Goal: Information Seeking & Learning: Learn about a topic

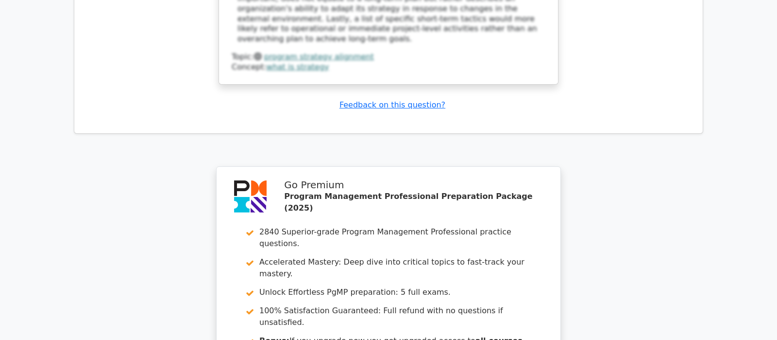
scroll to position [2244, 0]
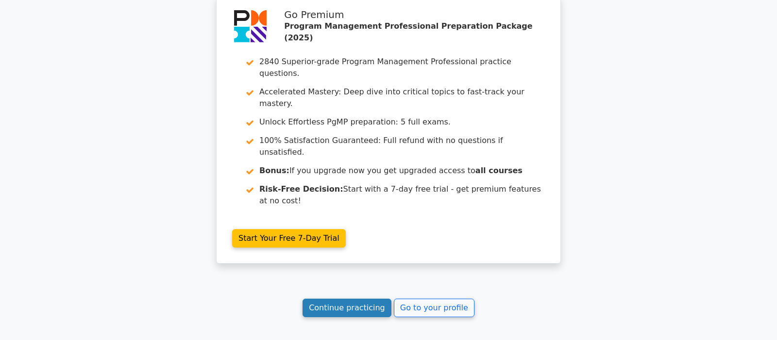
click at [357, 298] on link "Continue practicing" at bounding box center [347, 307] width 89 height 18
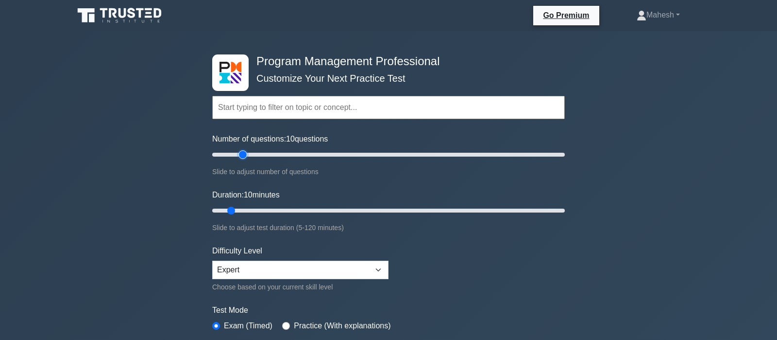
click at [239, 155] on input "Number of questions: 10 questions" at bounding box center [388, 155] width 353 height 12
type input "30"
click at [258, 154] on input "Number of questions: 20 questions" at bounding box center [388, 155] width 353 height 12
click at [264, 207] on input "Duration: 20 minutes" at bounding box center [388, 210] width 353 height 12
type input "30"
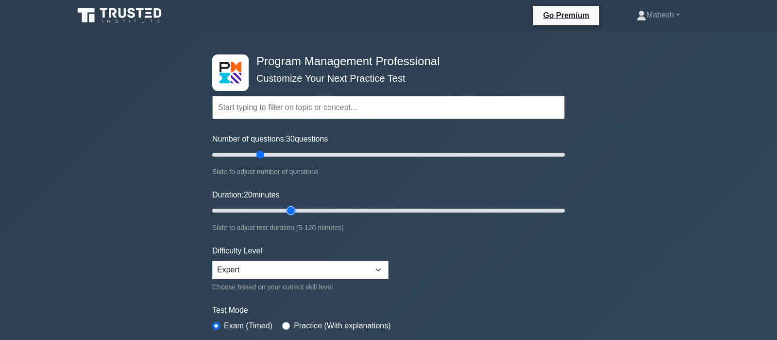
click at [288, 208] on input "Duration: 20 minutes" at bounding box center [388, 210] width 353 height 12
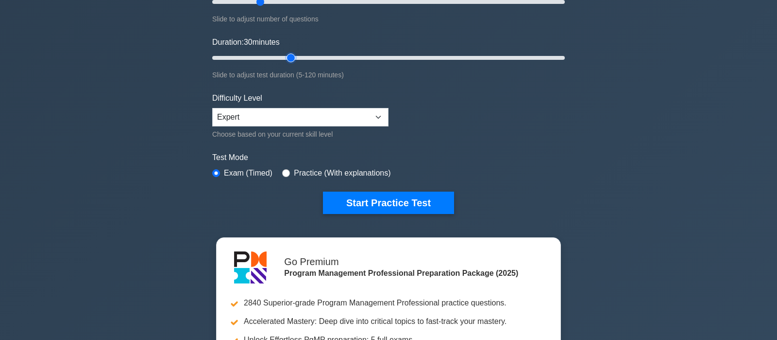
scroll to position [153, 0]
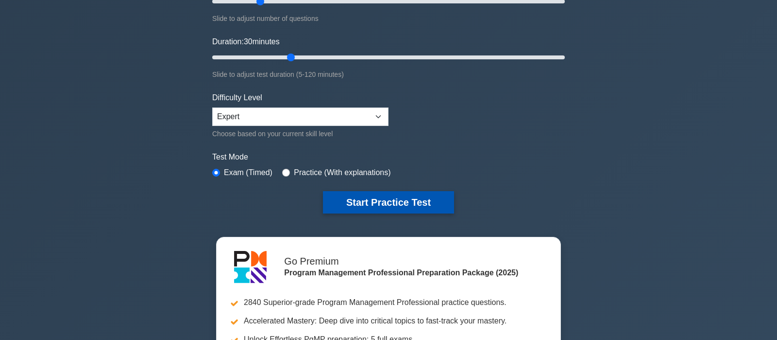
click at [378, 208] on button "Start Practice Test" at bounding box center [388, 202] width 131 height 22
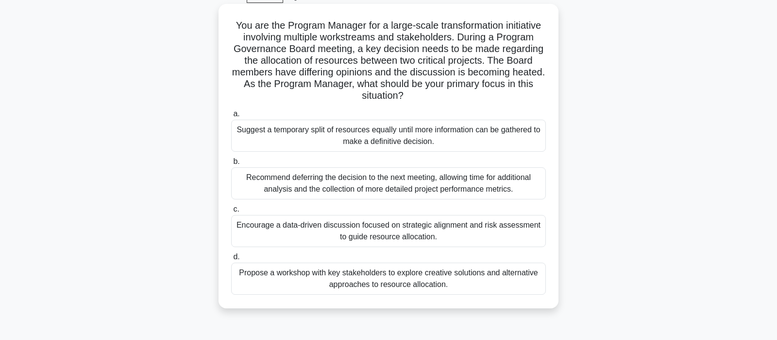
scroll to position [51, 0]
click at [377, 230] on div "Encourage a data-driven discussion focused on strategic alignment and risk asse…" at bounding box center [388, 230] width 315 height 32
click at [231, 212] on input "c. Encourage a data-driven discussion focused on strategic alignment and risk a…" at bounding box center [231, 208] width 0 height 6
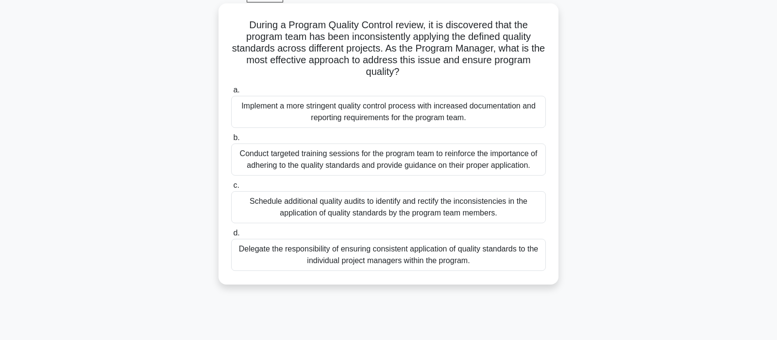
click at [373, 163] on div "Conduct targeted training sessions for the program team to reinforce the import…" at bounding box center [388, 159] width 315 height 32
click at [231, 141] on input "b. Conduct targeted training sessions for the program team to reinforce the imp…" at bounding box center [231, 138] width 0 height 6
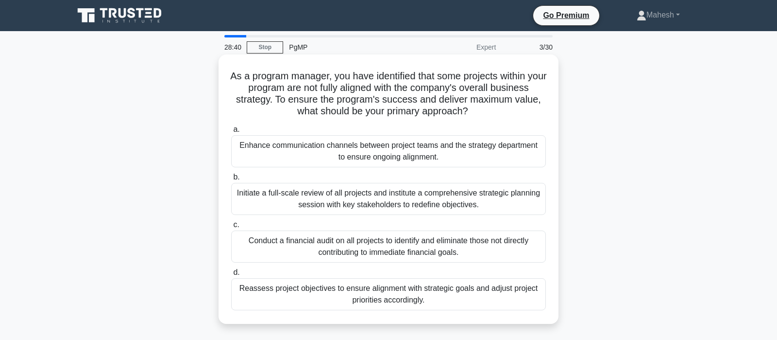
scroll to position [0, 0]
click at [422, 297] on div "Reassess project objectives to ensure alignment with strategic goals and adjust…" at bounding box center [388, 294] width 315 height 32
click at [231, 275] on input "d. Reassess project objectives to ensure alignment with strategic goals and adj…" at bounding box center [231, 272] width 0 height 6
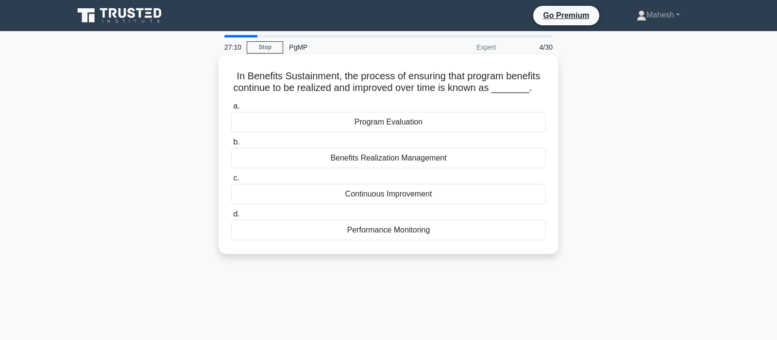
click at [416, 161] on div "Benefits Realization Management" at bounding box center [388, 158] width 315 height 20
click at [231, 145] on input "b. Benefits Realization Management" at bounding box center [231, 142] width 0 height 6
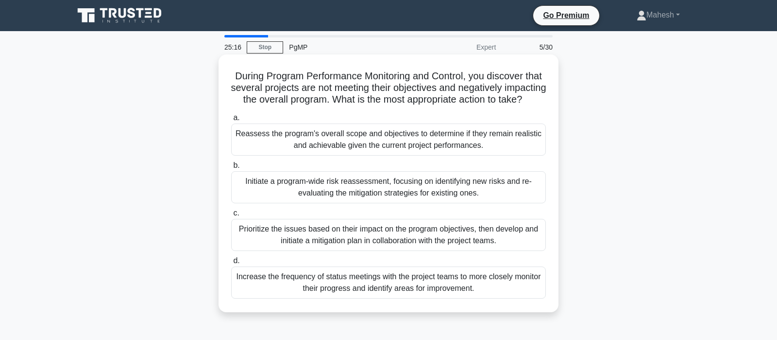
click at [379, 236] on div "Prioritize the issues based on their impact on the program objectives, then dev…" at bounding box center [388, 235] width 315 height 32
click at [231, 216] on input "c. Prioritize the issues based on their impact on the program objectives, then …" at bounding box center [231, 213] width 0 height 6
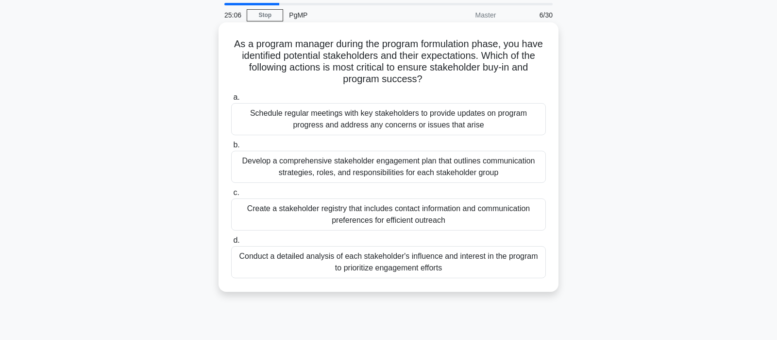
scroll to position [51, 0]
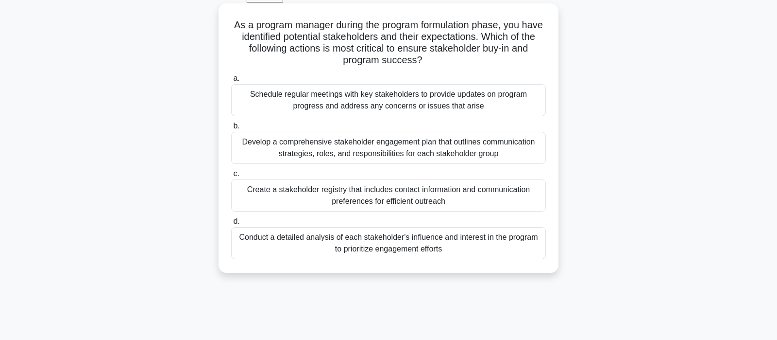
click at [395, 150] on div "Develop a comprehensive stakeholder engagement plan that outlines communication…" at bounding box center [388, 148] width 315 height 32
click at [231, 129] on input "b. Develop a comprehensive stakeholder engagement plan that outlines communicat…" at bounding box center [231, 126] width 0 height 6
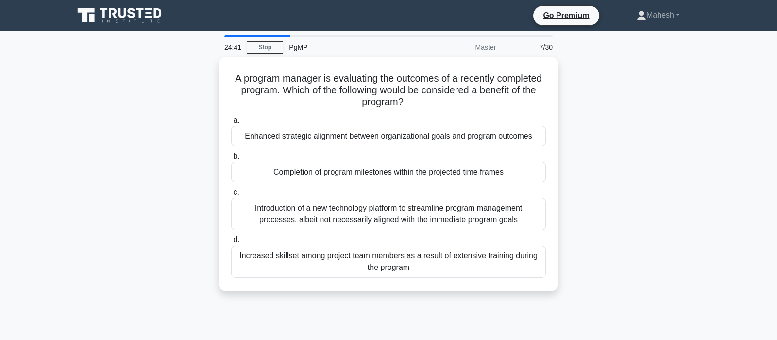
scroll to position [0, 0]
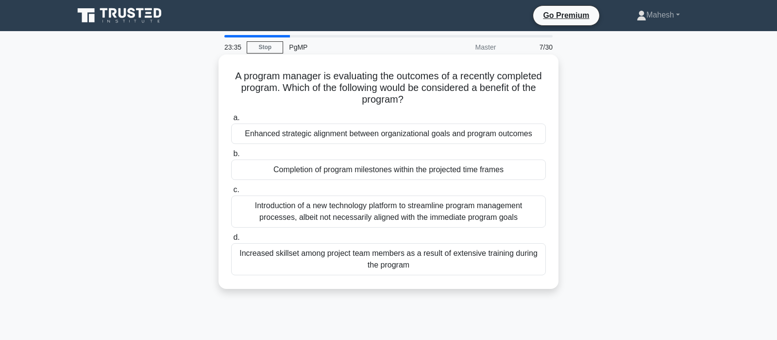
click at [363, 136] on div "Enhanced strategic alignment between organizational goals and program outcomes" at bounding box center [388, 133] width 315 height 20
click at [231, 121] on input "a. Enhanced strategic alignment between organizational goals and program outcom…" at bounding box center [231, 118] width 0 height 6
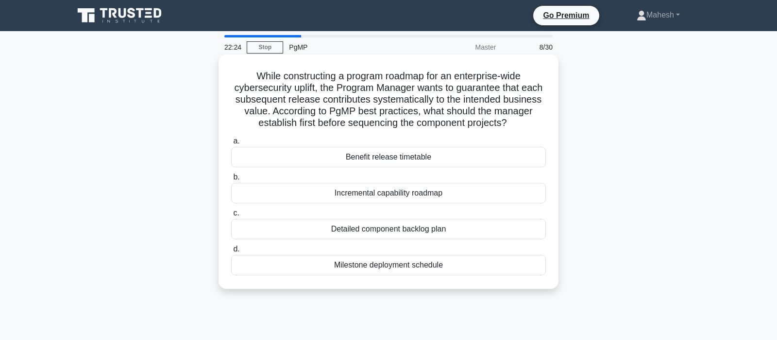
click at [408, 162] on div "Benefit release timetable" at bounding box center [388, 157] width 315 height 20
click at [231, 144] on input "a. Benefit release timetable" at bounding box center [231, 141] width 0 height 6
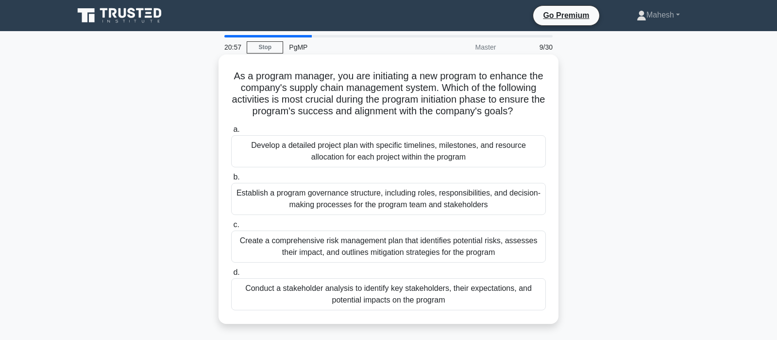
click at [407, 203] on div "Establish a program governance structure, including roles, responsibilities, an…" at bounding box center [388, 199] width 315 height 32
click at [231, 180] on input "b. Establish a program governance structure, including roles, responsibilities,…" at bounding box center [231, 177] width 0 height 6
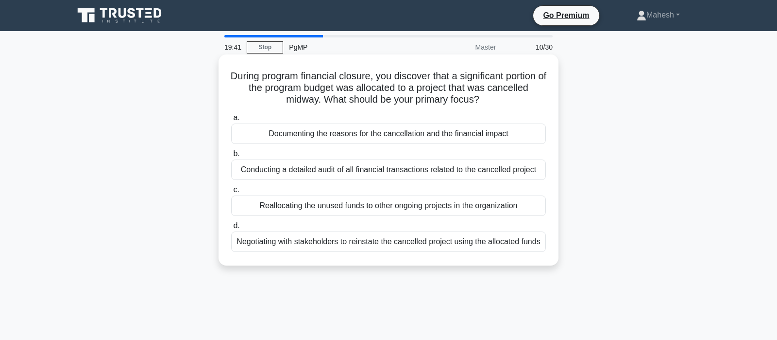
click at [388, 135] on div "Documenting the reasons for the cancellation and the financial impact" at bounding box center [388, 133] width 315 height 20
click at [231, 121] on input "a. Documenting the reasons for the cancellation and the financial impact" at bounding box center [231, 118] width 0 height 6
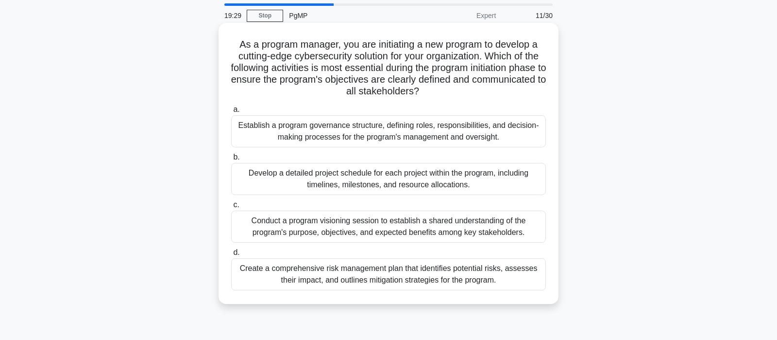
scroll to position [51, 0]
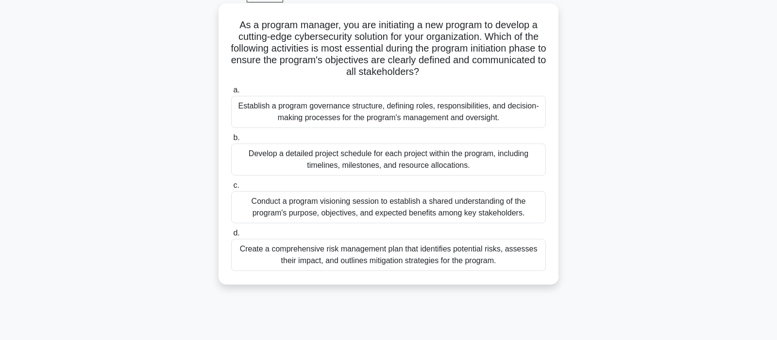
click at [441, 207] on div "Conduct a program visioning session to establish a shared understanding of the …" at bounding box center [388, 207] width 315 height 32
click at [231, 188] on input "c. Conduct a program visioning session to establish a shared understanding of t…" at bounding box center [231, 185] width 0 height 6
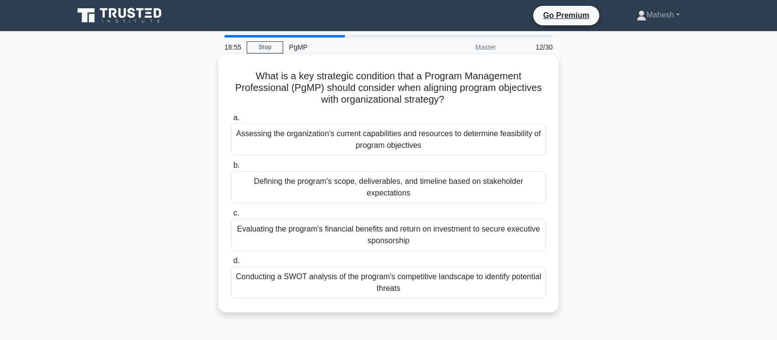
scroll to position [0, 0]
click at [380, 143] on div "Assessing the organization's current capabilities and resources to determine fe…" at bounding box center [388, 139] width 315 height 32
click at [231, 121] on input "a. Assessing the organization's current capabilities and resources to determine…" at bounding box center [231, 118] width 0 height 6
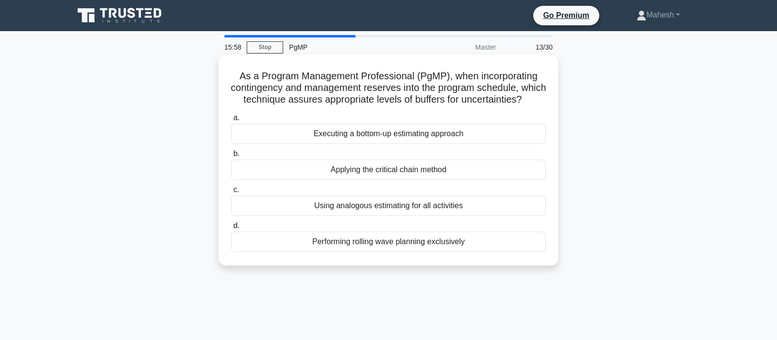
click at [385, 207] on div "Using analogous estimating for all activities" at bounding box center [388, 205] width 315 height 20
click at [231, 193] on input "c. Using analogous estimating for all activities" at bounding box center [231, 190] width 0 height 6
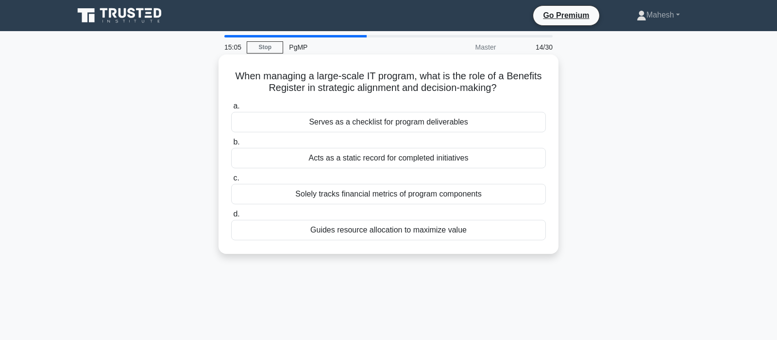
click at [387, 159] on div "Acts as a static record for completed initiatives" at bounding box center [388, 158] width 315 height 20
click at [231, 145] on input "b. Acts as a static record for completed initiatives" at bounding box center [231, 142] width 0 height 6
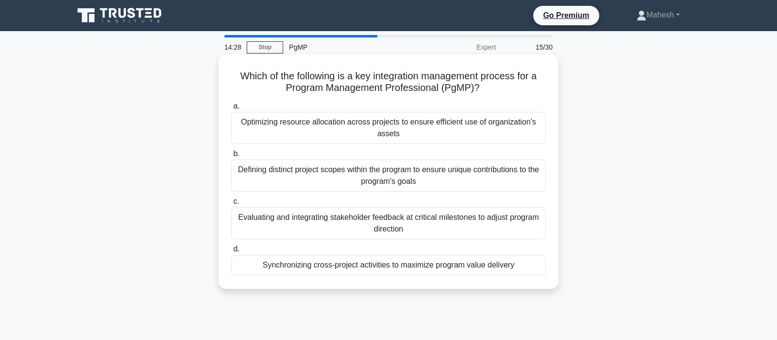
click at [316, 269] on div "Synchronizing cross-project activities to maximize program value delivery" at bounding box center [388, 265] width 315 height 20
click at [231, 252] on input "d. Synchronizing cross-project activities to maximize program value delivery" at bounding box center [231, 249] width 0 height 6
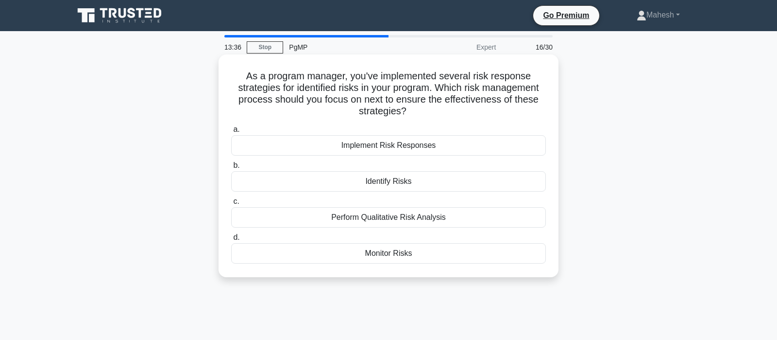
click at [407, 256] on div "Monitor Risks" at bounding box center [388, 253] width 315 height 20
click at [231, 240] on input "d. Monitor Risks" at bounding box center [231, 237] width 0 height 6
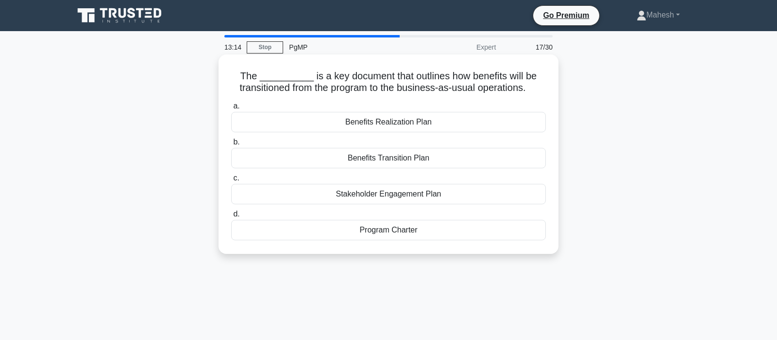
click at [390, 160] on div "Benefits Transition Plan" at bounding box center [388, 158] width 315 height 20
click at [231, 145] on input "b. Benefits Transition Plan" at bounding box center [231, 142] width 0 height 6
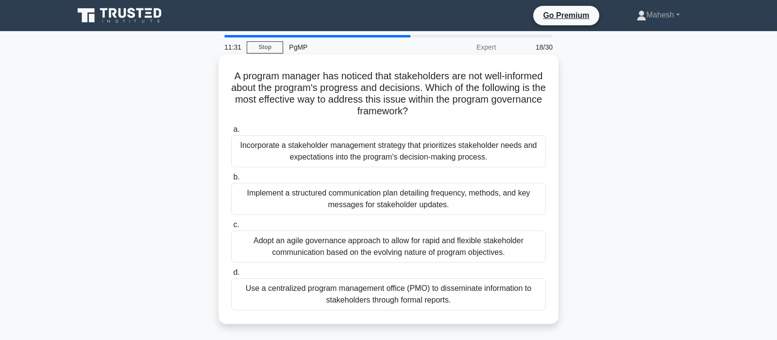
click at [378, 202] on div "Implement a structured communication plan detailing frequency, methods, and key…" at bounding box center [388, 199] width 315 height 32
click at [231, 180] on input "b. Implement a structured communication plan detailing frequency, methods, and …" at bounding box center [231, 177] width 0 height 6
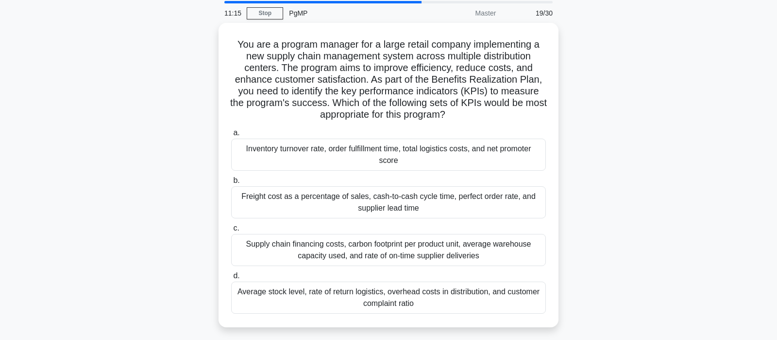
scroll to position [51, 0]
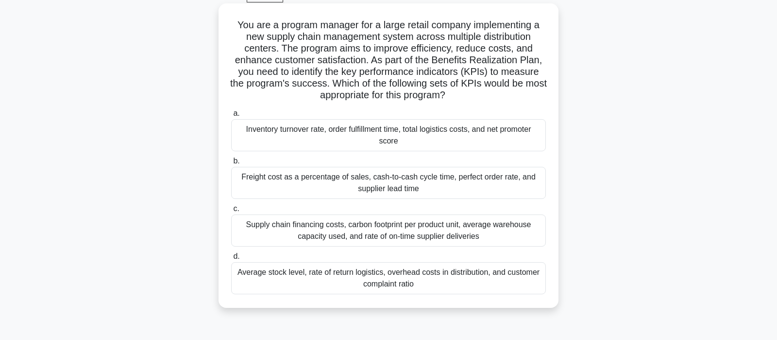
click at [433, 142] on div "Inventory turnover rate, order fulfillment time, total logistics costs, and net…" at bounding box center [388, 135] width 315 height 32
click at [231, 117] on input "a. Inventory turnover rate, order fulfillment time, total logistics costs, and …" at bounding box center [231, 113] width 0 height 6
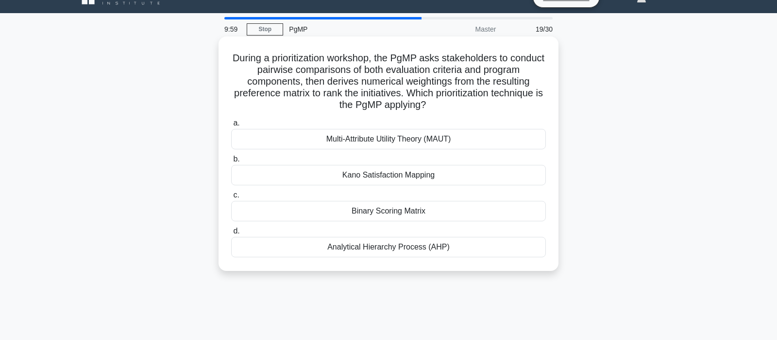
scroll to position [0, 0]
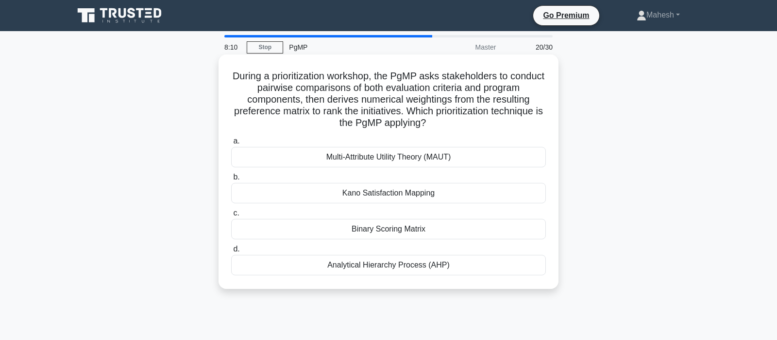
click at [403, 234] on div "Binary Scoring Matrix" at bounding box center [388, 229] width 315 height 20
click at [231, 216] on input "c. Binary Scoring Matrix" at bounding box center [231, 213] width 0 height 6
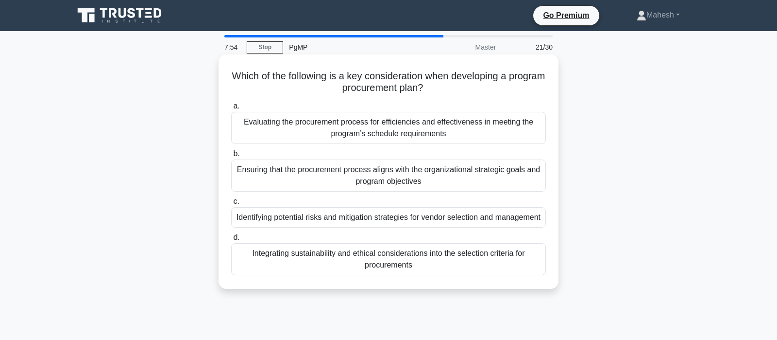
click at [426, 181] on div "Ensuring that the procurement process aligns with the organizational strategic …" at bounding box center [388, 175] width 315 height 32
click at [231, 157] on input "b. Ensuring that the procurement process aligns with the organizational strateg…" at bounding box center [231, 154] width 0 height 6
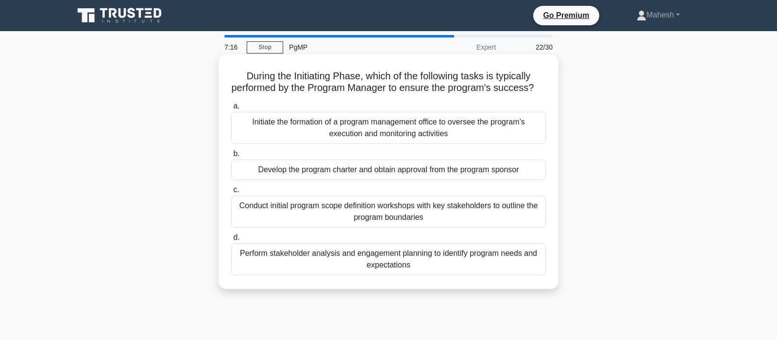
click at [433, 172] on div "Develop the program charter and obtain approval from the program sponsor" at bounding box center [388, 169] width 315 height 20
click at [231, 157] on input "b. Develop the program charter and obtain approval from the program sponsor" at bounding box center [231, 154] width 0 height 6
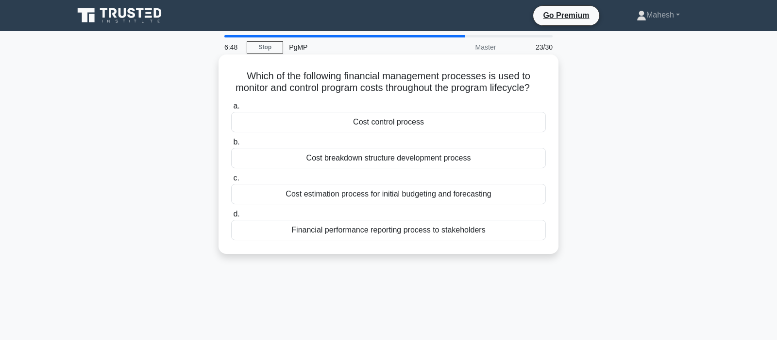
click at [411, 230] on div "Financial performance reporting process to stakeholders" at bounding box center [388, 230] width 315 height 20
click at [231, 217] on input "d. Financial performance reporting process to stakeholders" at bounding box center [231, 214] width 0 height 6
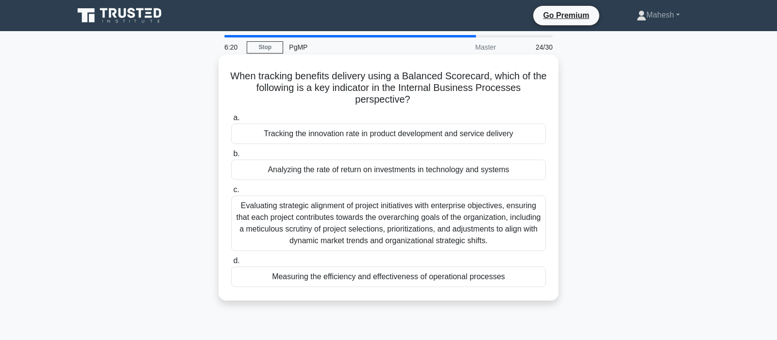
click at [399, 278] on div "Measuring the efficiency and effectiveness of operational processes" at bounding box center [388, 276] width 315 height 20
click at [231, 264] on input "d. Measuring the efficiency and effectiveness of operational processes" at bounding box center [231, 260] width 0 height 6
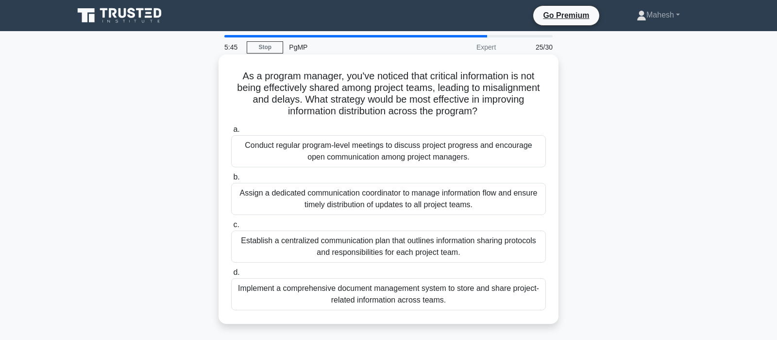
click at [433, 249] on div "Establish a centralized communication plan that outlines information sharing pr…" at bounding box center [388, 246] width 315 height 32
click at [231, 228] on input "c. Establish a centralized communication plan that outlines information sharing…" at bounding box center [231, 224] width 0 height 6
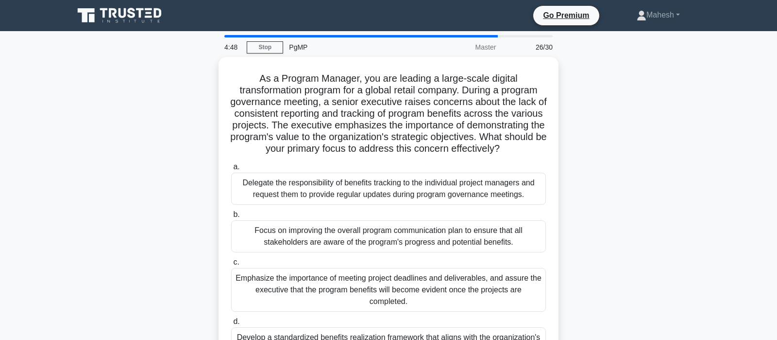
scroll to position [51, 0]
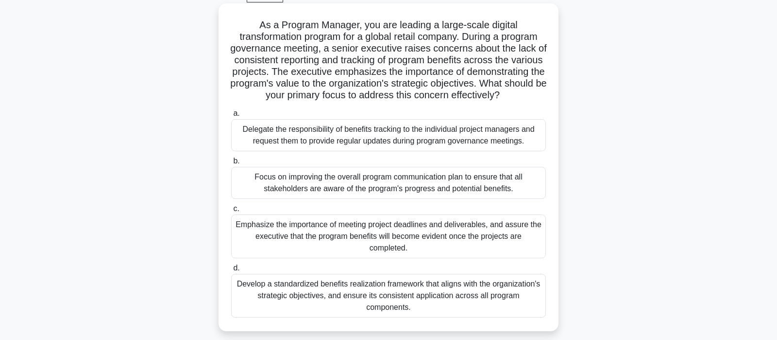
click at [390, 187] on div "Focus on improving the overall program communication plan to ensure that all st…" at bounding box center [388, 183] width 315 height 32
click at [231, 164] on input "b. Focus on improving the overall program communication plan to ensure that all…" at bounding box center [231, 161] width 0 height 6
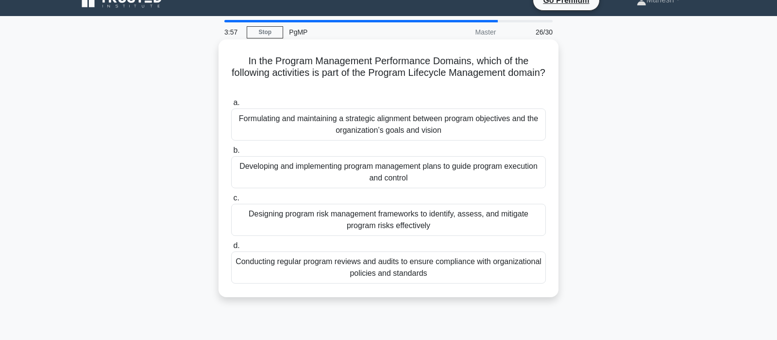
scroll to position [0, 0]
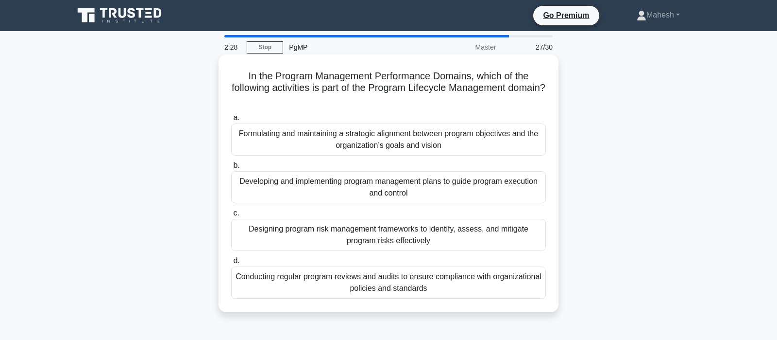
click at [386, 144] on div "Formulating and maintaining a strategic alignment between program objectives an…" at bounding box center [388, 139] width 315 height 32
click at [231, 121] on input "a. Formulating and maintaining a strategic alignment between program objectives…" at bounding box center [231, 118] width 0 height 6
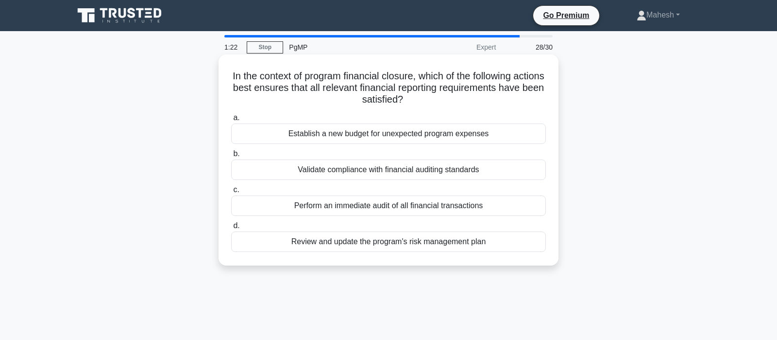
click at [420, 208] on div "Perform an immediate audit of all financial transactions" at bounding box center [388, 205] width 315 height 20
click at [231, 193] on input "c. Perform an immediate audit of all financial transactions" at bounding box center [231, 190] width 0 height 6
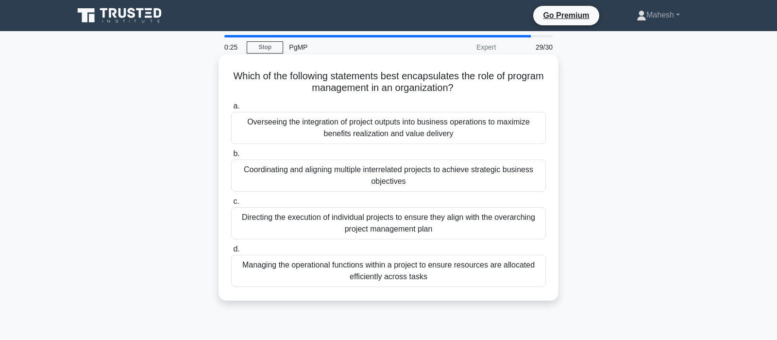
click at [457, 136] on div "Overseeing the integration of project outputs into business operations to maxim…" at bounding box center [388, 128] width 315 height 32
click at [231, 109] on input "a. Overseeing the integration of project outputs into business operations to ma…" at bounding box center [231, 106] width 0 height 6
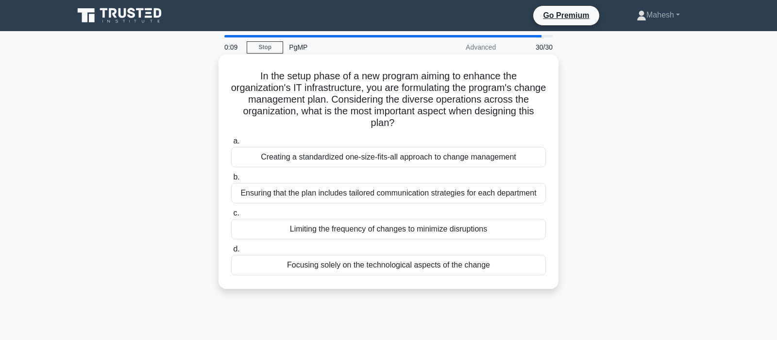
click at [375, 196] on div "Ensuring that the plan includes tailored communication strategies for each depa…" at bounding box center [388, 193] width 315 height 20
click at [231, 180] on input "b. Ensuring that the plan includes tailored communication strategies for each d…" at bounding box center [231, 177] width 0 height 6
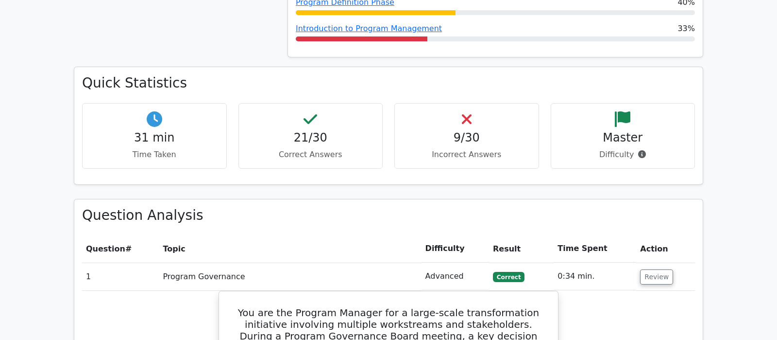
scroll to position [663, 0]
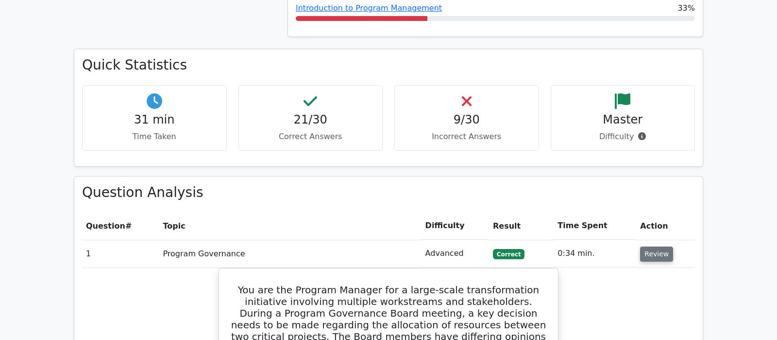
click at [656, 246] on button "Review" at bounding box center [656, 253] width 33 height 15
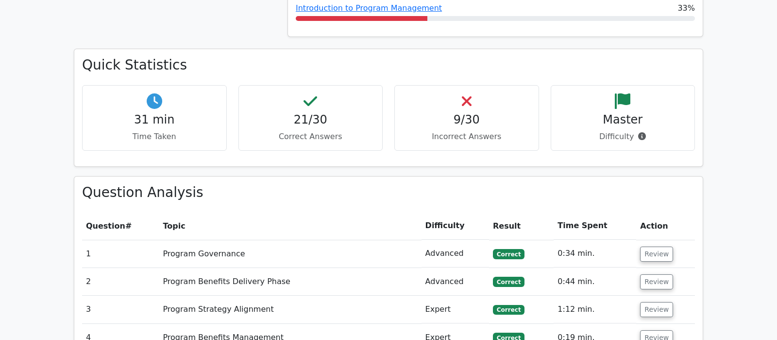
scroll to position [765, 0]
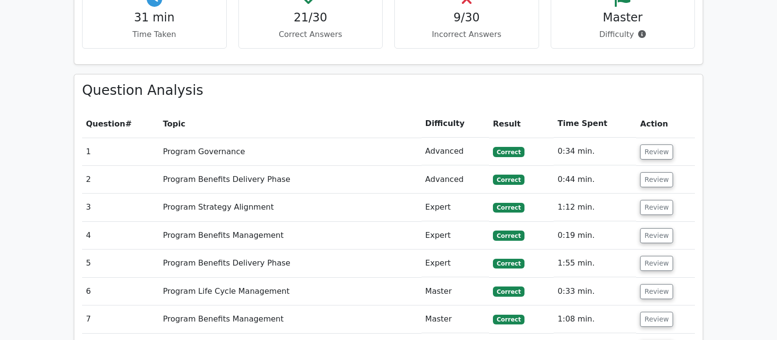
click at [658, 166] on td "Review" at bounding box center [665, 180] width 59 height 28
click at [656, 172] on button "Review" at bounding box center [656, 179] width 33 height 15
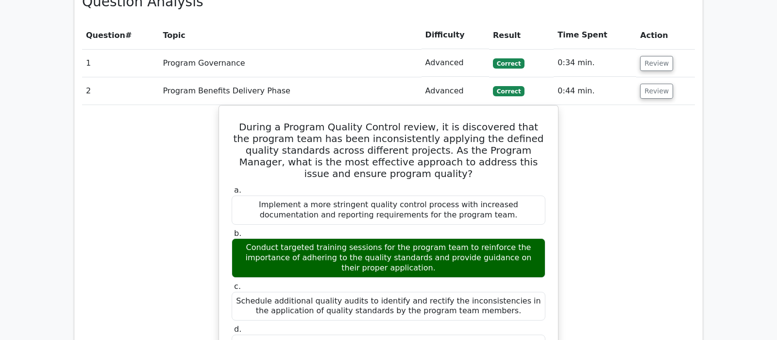
scroll to position [867, 0]
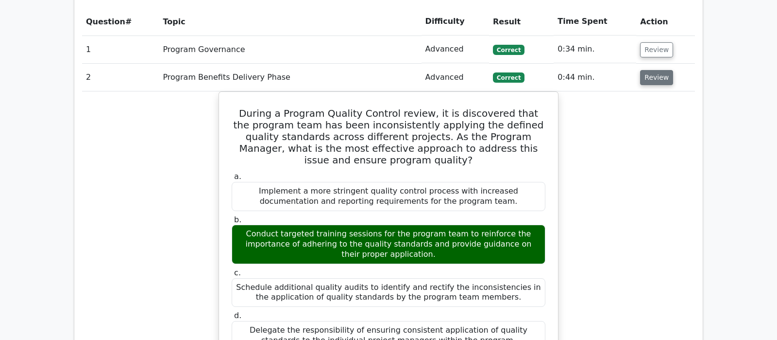
click at [651, 70] on button "Review" at bounding box center [656, 77] width 33 height 15
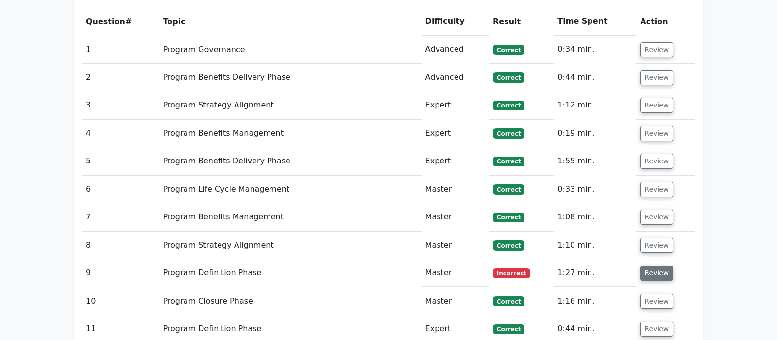
click at [657, 265] on button "Review" at bounding box center [656, 272] width 33 height 15
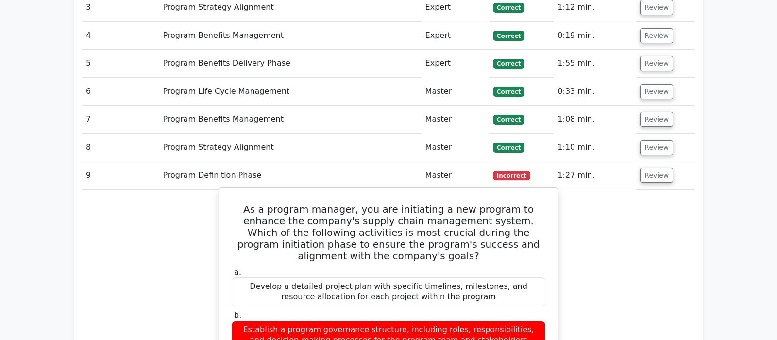
scroll to position [1020, 0]
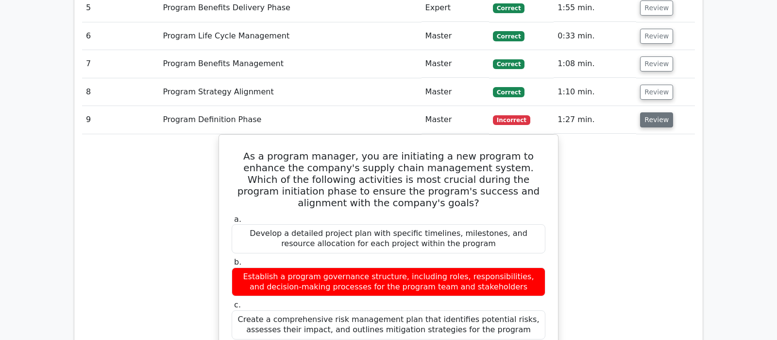
click at [660, 112] on button "Review" at bounding box center [656, 119] width 33 height 15
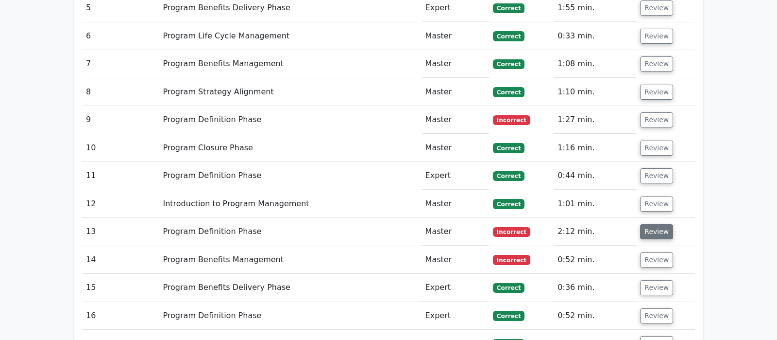
click at [657, 224] on button "Review" at bounding box center [656, 231] width 33 height 15
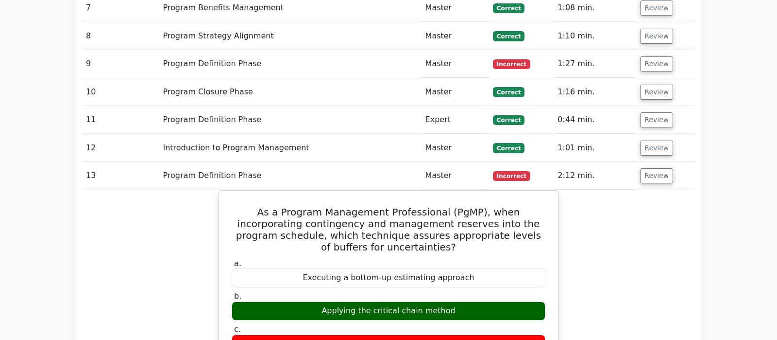
scroll to position [1122, 0]
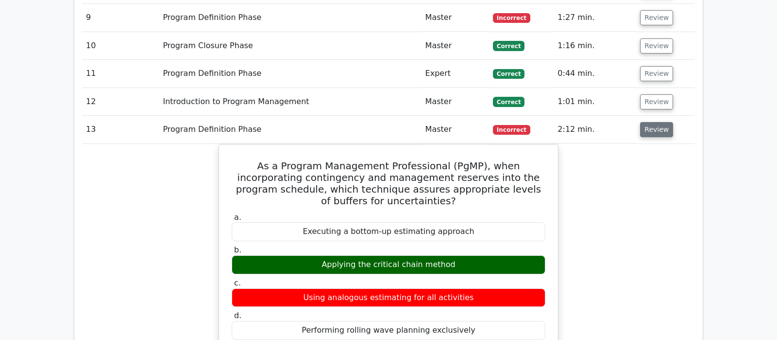
click at [654, 122] on button "Review" at bounding box center [656, 129] width 33 height 15
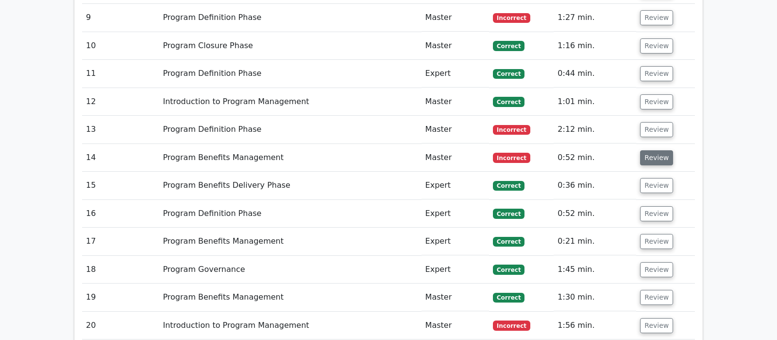
click at [659, 150] on button "Review" at bounding box center [656, 157] width 33 height 15
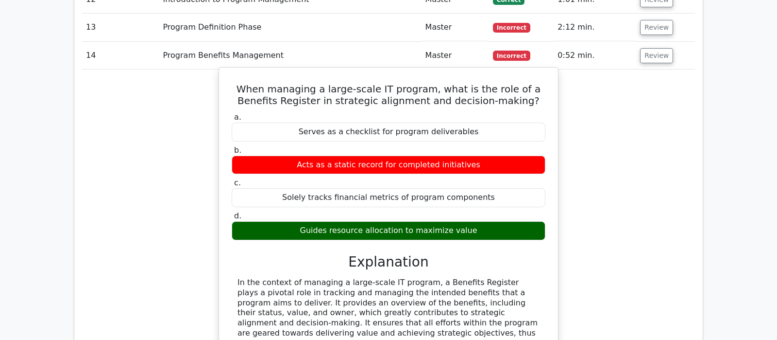
scroll to position [1173, 0]
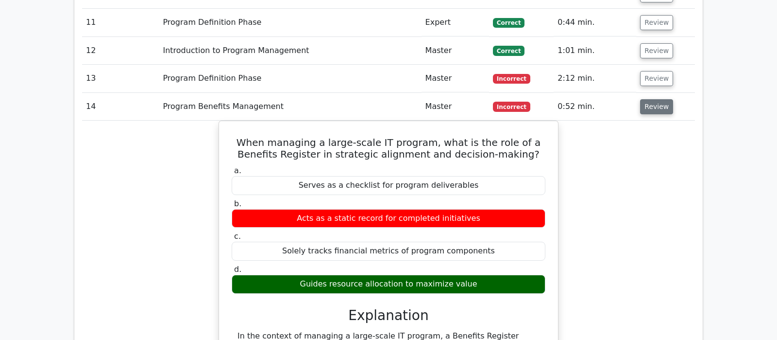
click at [664, 99] on button "Review" at bounding box center [656, 106] width 33 height 15
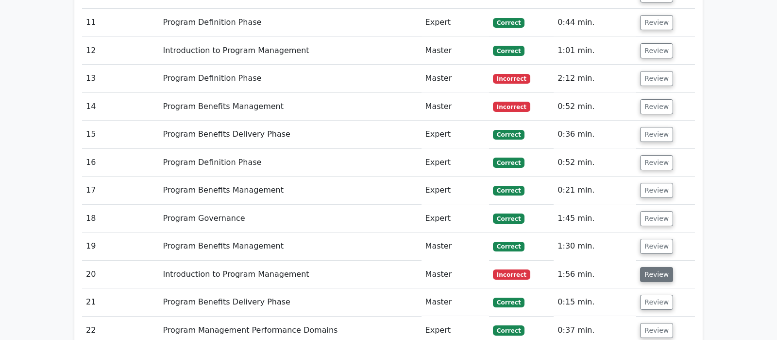
click at [663, 267] on button "Review" at bounding box center [656, 274] width 33 height 15
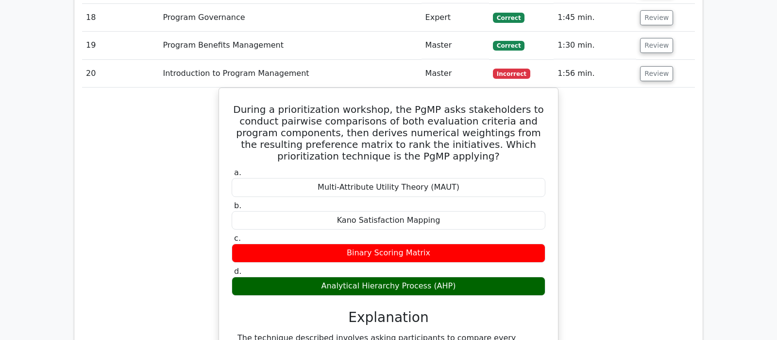
scroll to position [1326, 0]
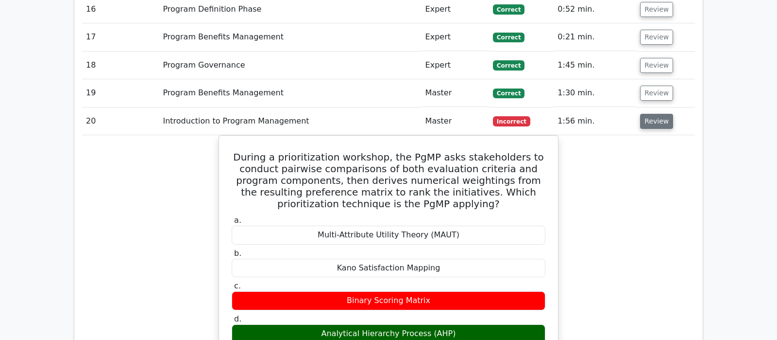
click at [654, 114] on button "Review" at bounding box center [656, 121] width 33 height 15
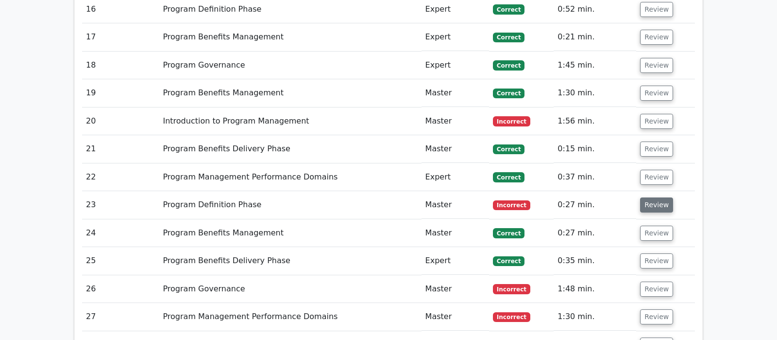
click at [660, 197] on button "Review" at bounding box center [656, 204] width 33 height 15
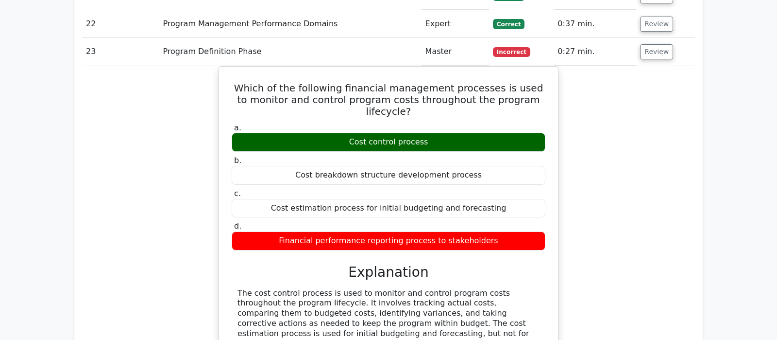
scroll to position [1428, 0]
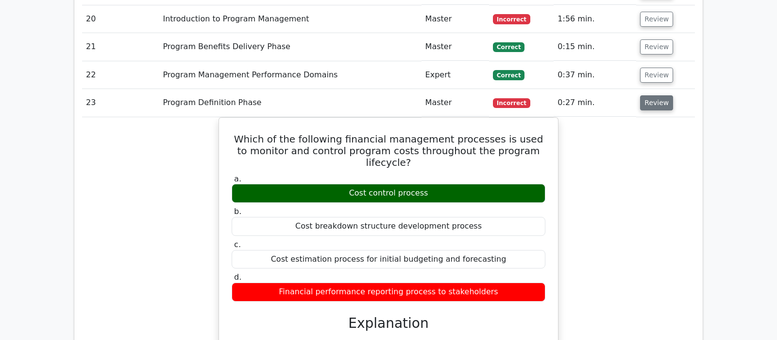
click at [649, 95] on button "Review" at bounding box center [656, 102] width 33 height 15
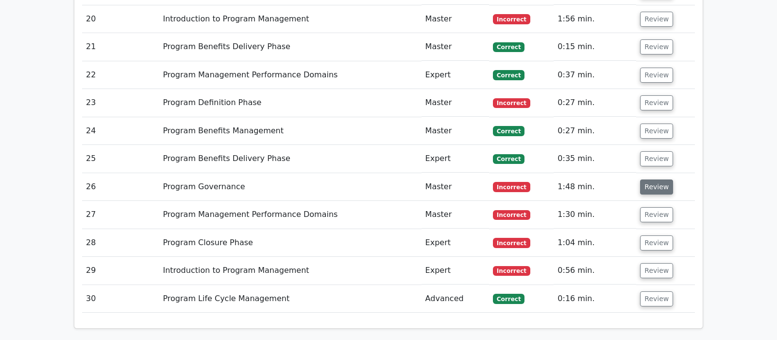
click at [650, 179] on button "Review" at bounding box center [656, 186] width 33 height 15
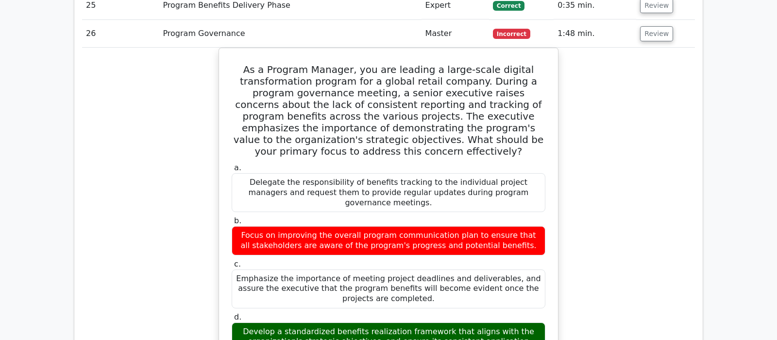
scroll to position [1479, 0]
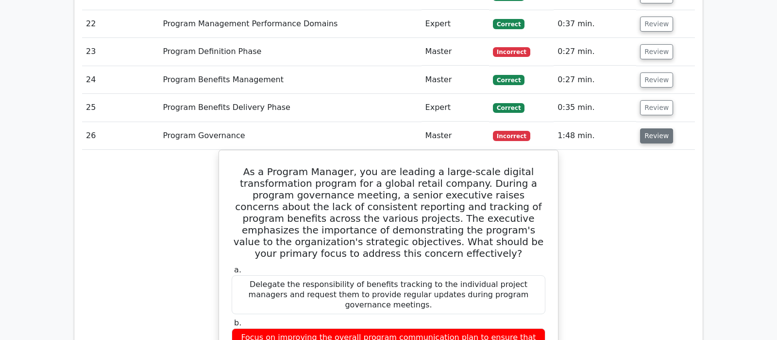
click at [655, 128] on button "Review" at bounding box center [656, 135] width 33 height 15
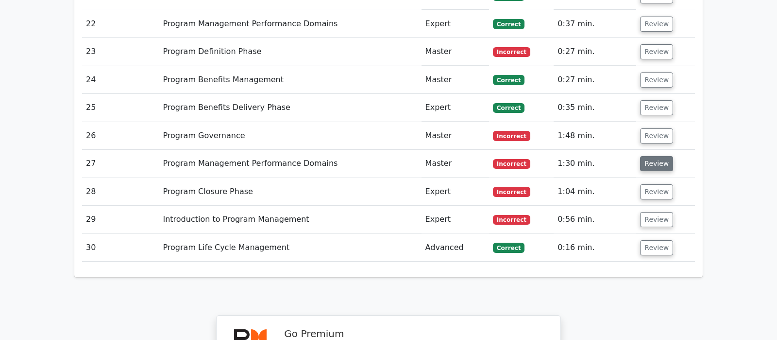
click at [652, 156] on button "Review" at bounding box center [656, 163] width 33 height 15
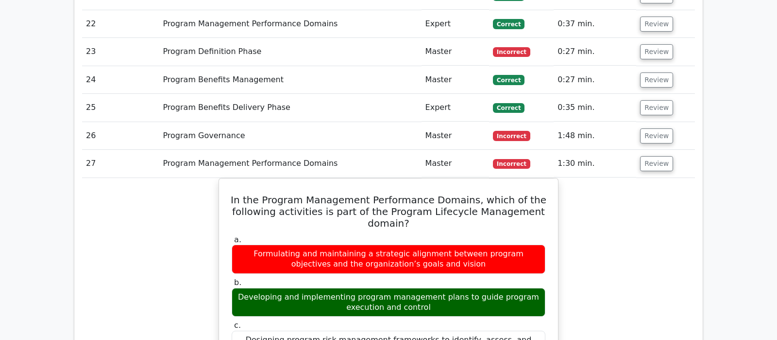
scroll to position [1530, 0]
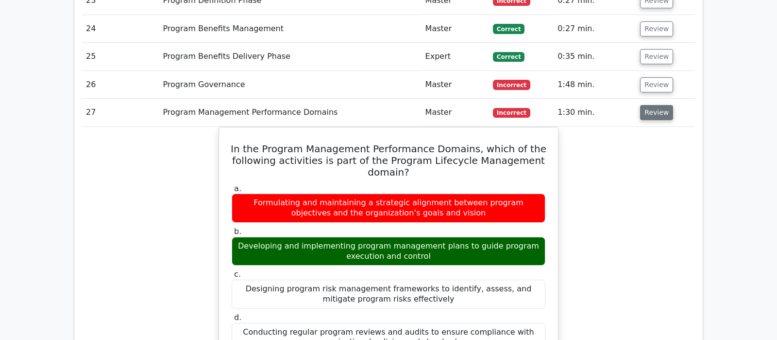
click at [660, 105] on button "Review" at bounding box center [656, 112] width 33 height 15
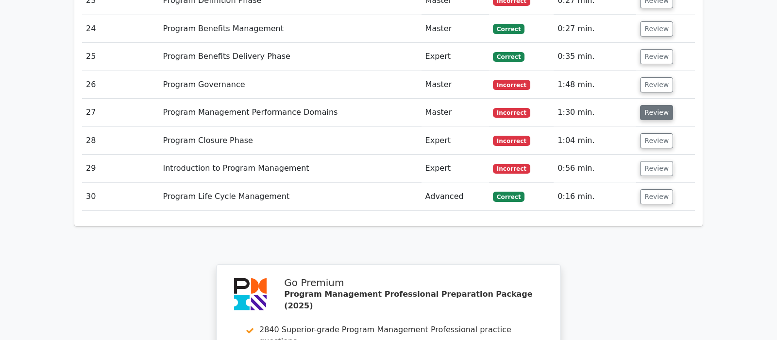
click at [658, 105] on button "Review" at bounding box center [656, 112] width 33 height 15
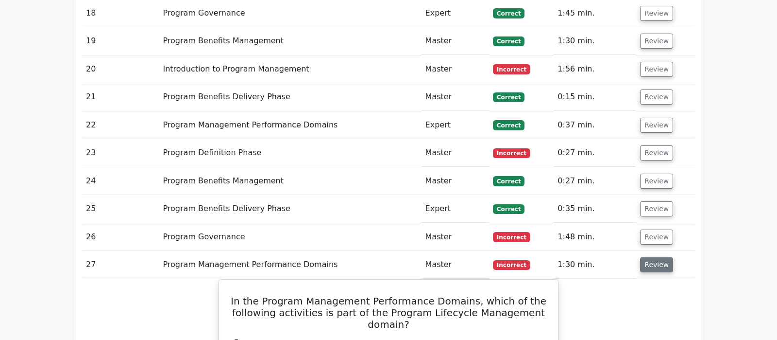
scroll to position [1377, 0]
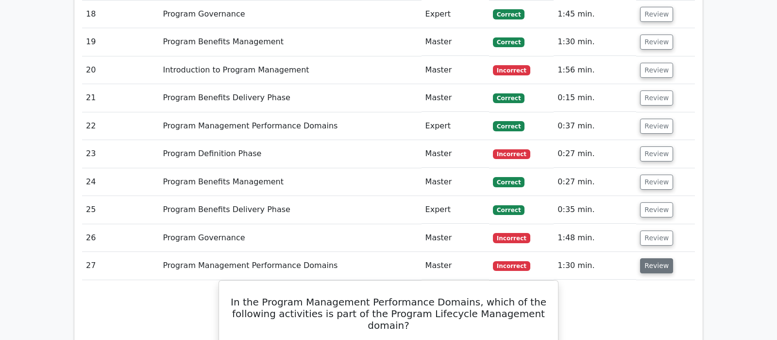
click at [655, 258] on button "Review" at bounding box center [656, 265] width 33 height 15
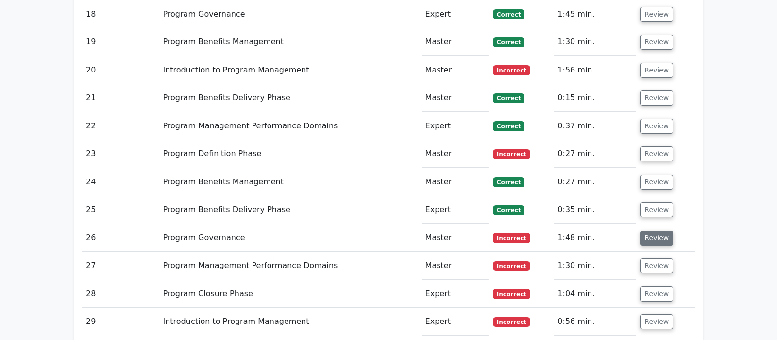
click at [662, 230] on button "Review" at bounding box center [656, 237] width 33 height 15
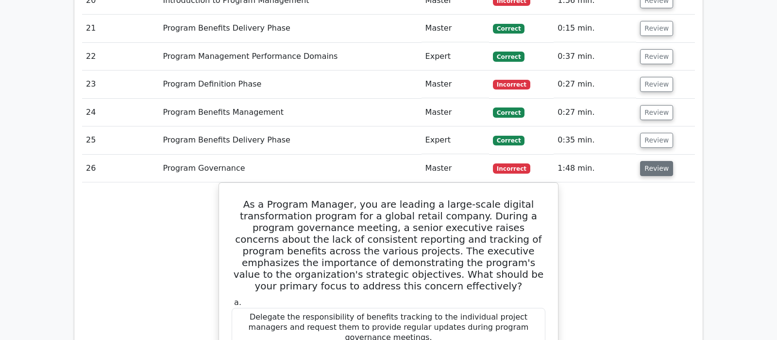
scroll to position [1428, 0]
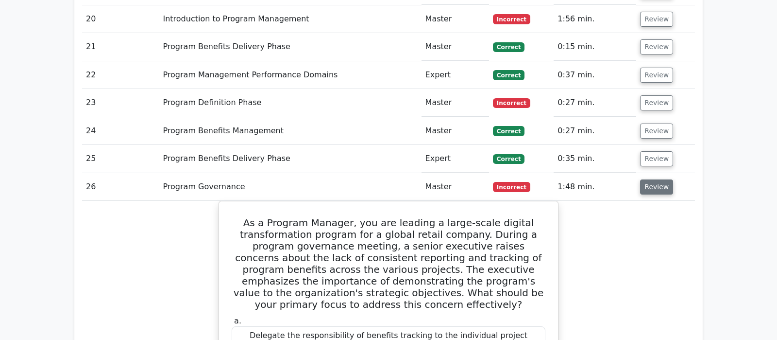
click at [658, 179] on button "Review" at bounding box center [656, 186] width 33 height 15
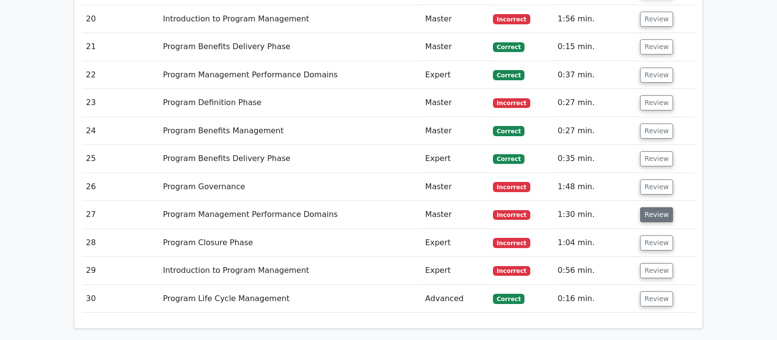
click at [657, 207] on button "Review" at bounding box center [656, 214] width 33 height 15
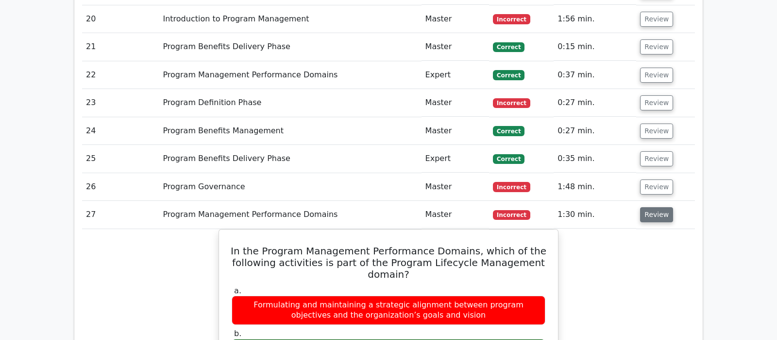
click at [656, 207] on button "Review" at bounding box center [656, 214] width 33 height 15
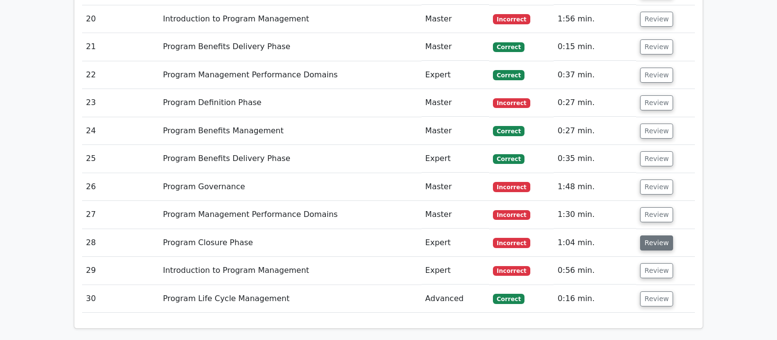
click at [656, 235] on button "Review" at bounding box center [656, 242] width 33 height 15
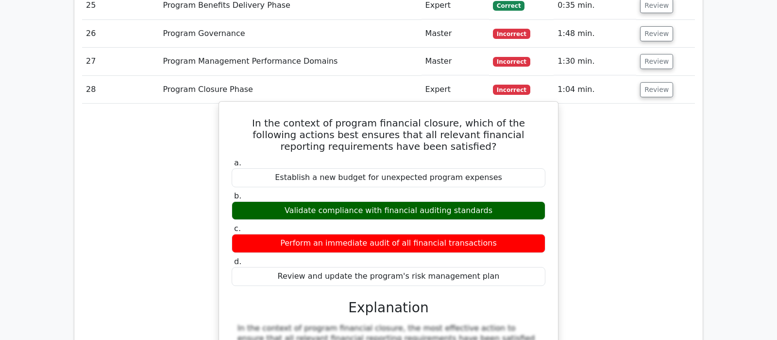
scroll to position [1530, 0]
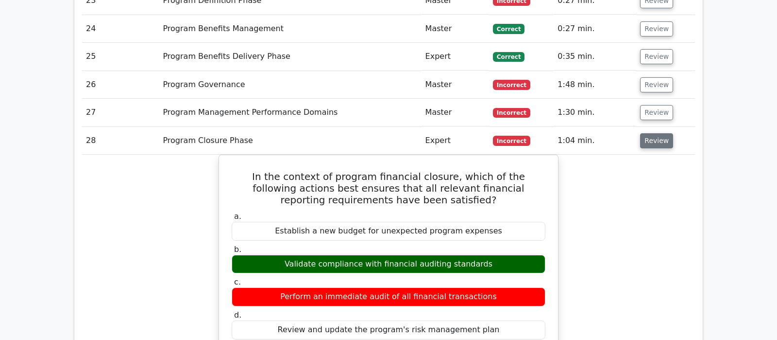
click at [657, 133] on button "Review" at bounding box center [656, 140] width 33 height 15
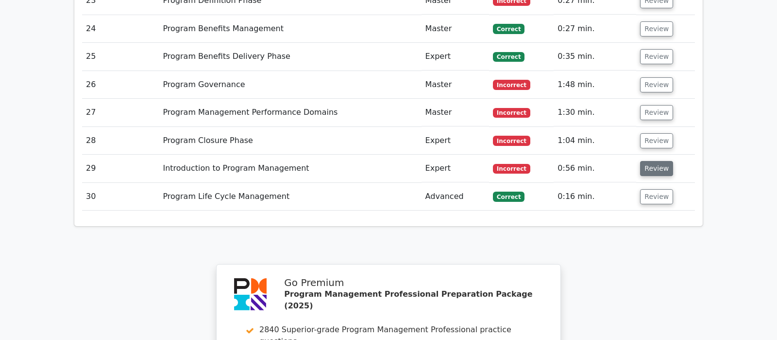
click at [661, 161] on button "Review" at bounding box center [656, 168] width 33 height 15
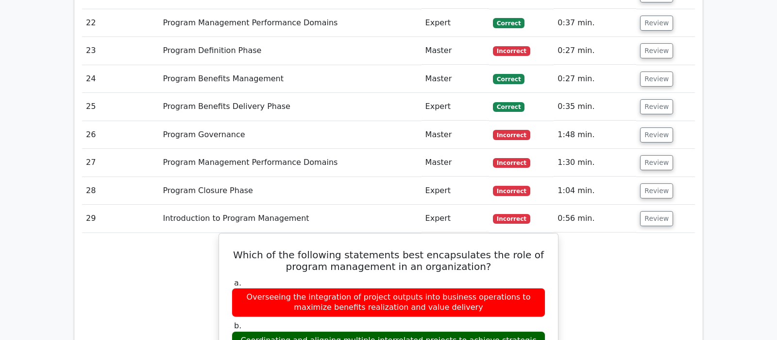
scroll to position [1479, 0]
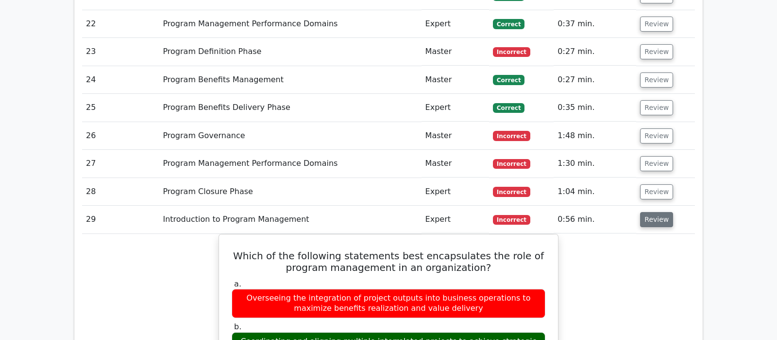
click at [652, 212] on button "Review" at bounding box center [656, 219] width 33 height 15
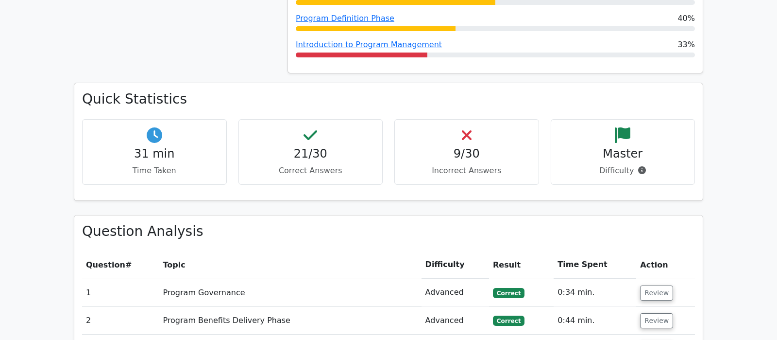
scroll to position [686, 0]
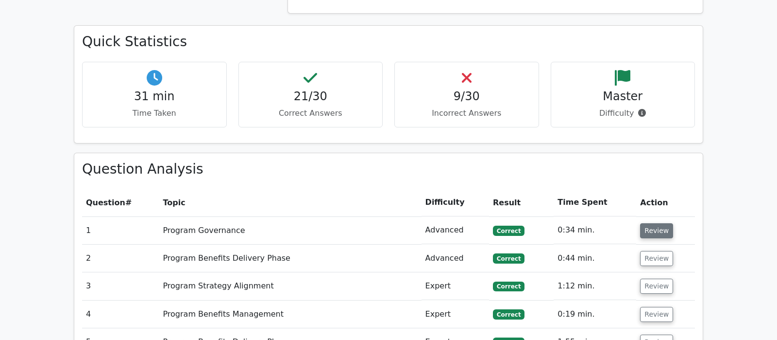
click at [657, 223] on button "Review" at bounding box center [656, 230] width 33 height 15
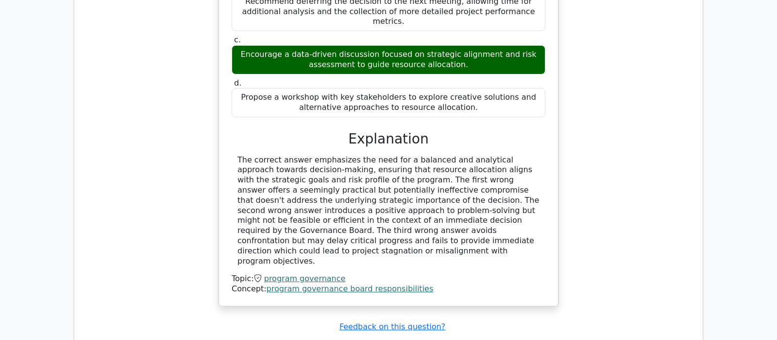
scroll to position [1145, 0]
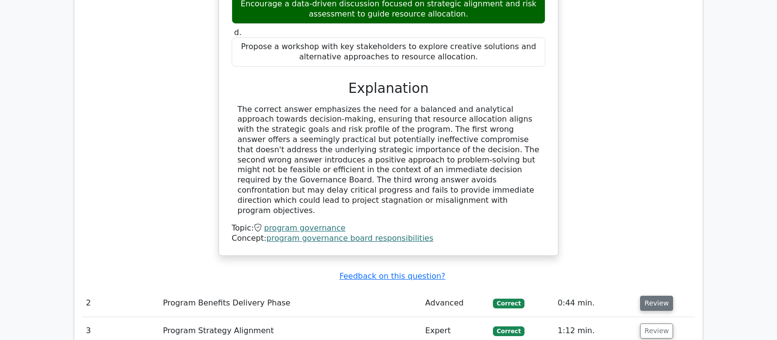
click at [644, 295] on button "Review" at bounding box center [656, 302] width 33 height 15
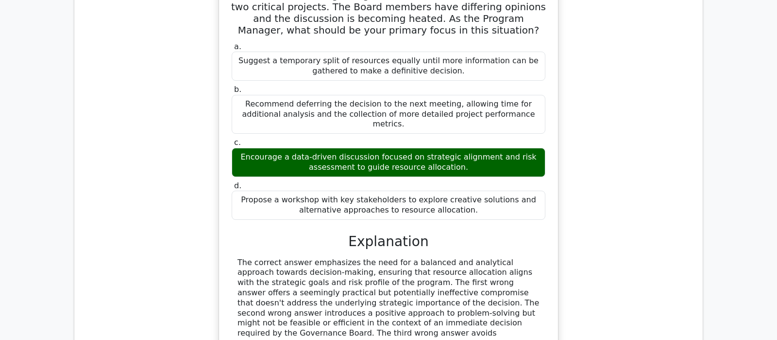
scroll to position [839, 0]
